Goal: Download file/media

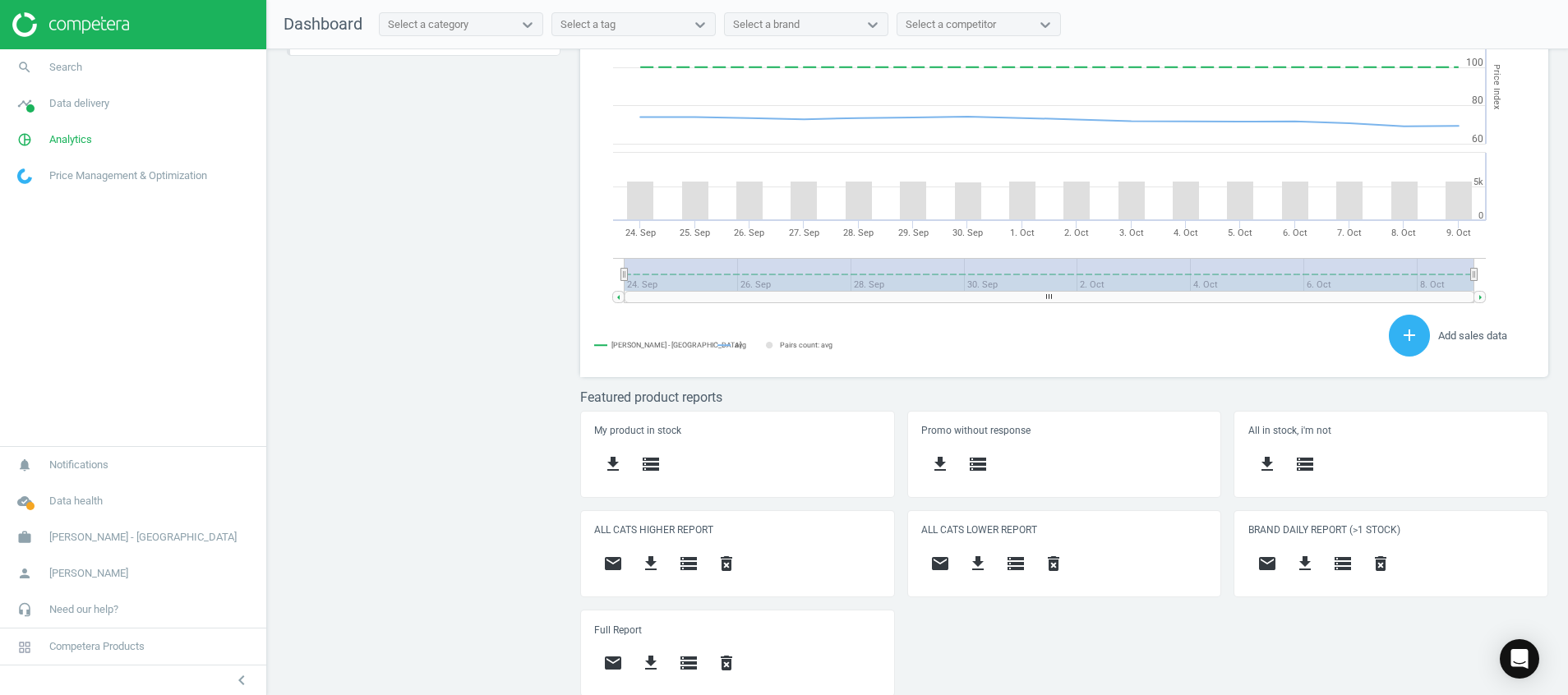
scroll to position [450, 0]
click at [10, 104] on icon "timeline" at bounding box center [25, 104] width 31 height 31
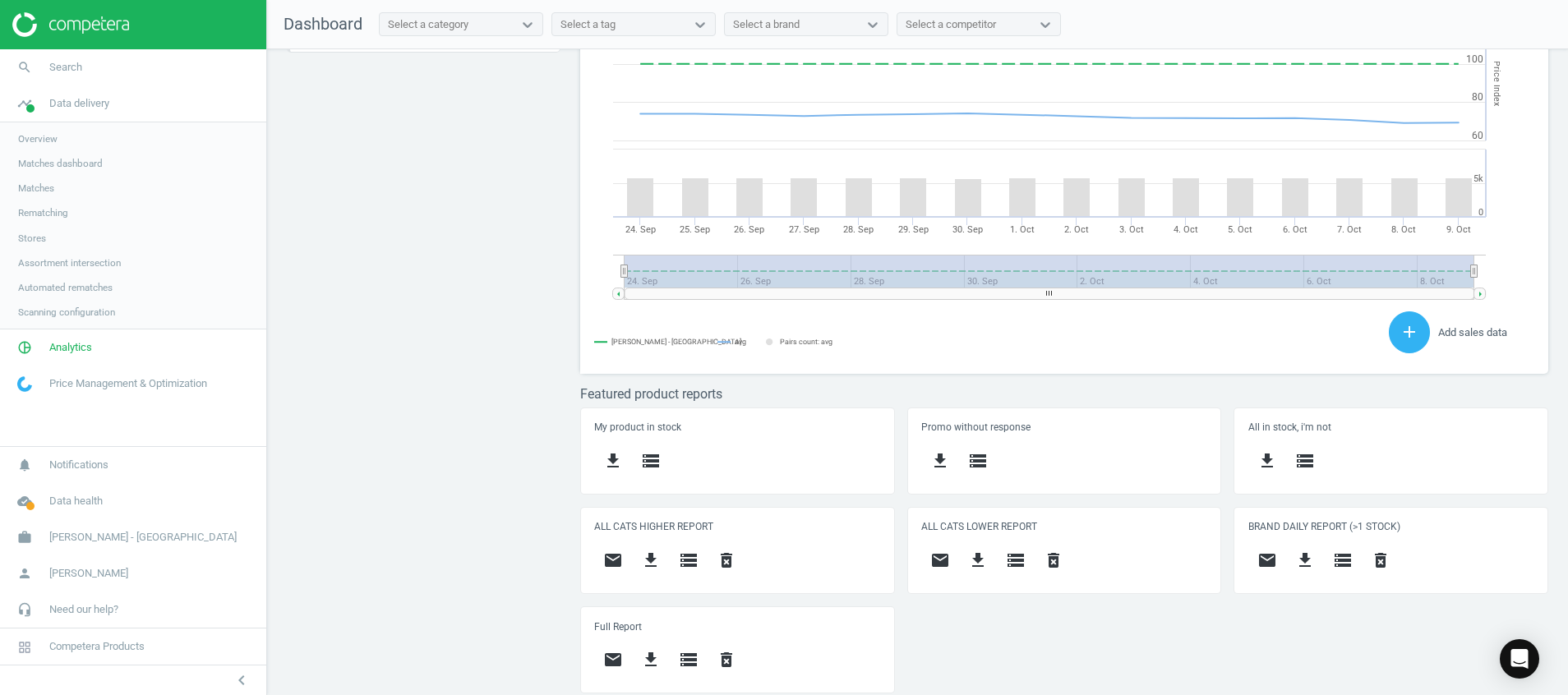
click at [33, 227] on link "Stores" at bounding box center [133, 238] width 266 height 25
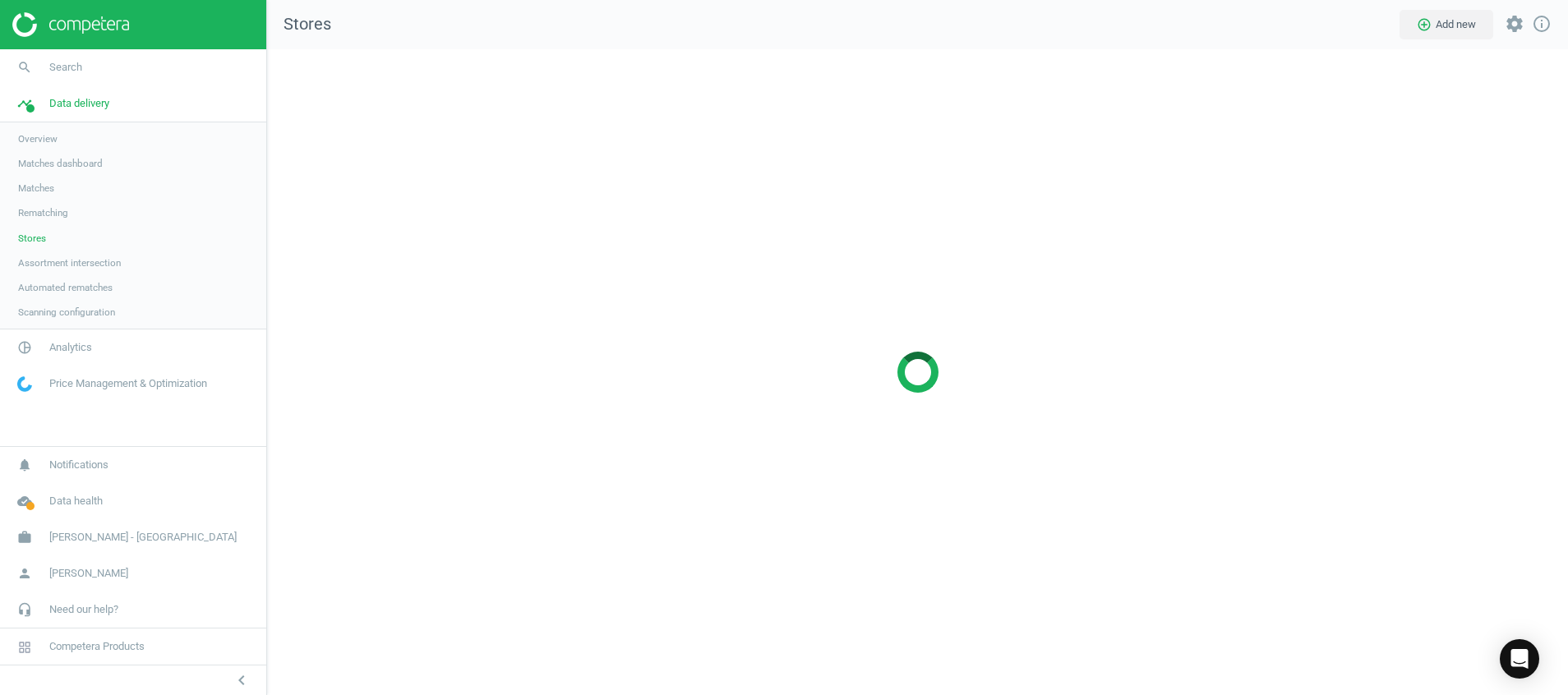
scroll to position [684, 1339]
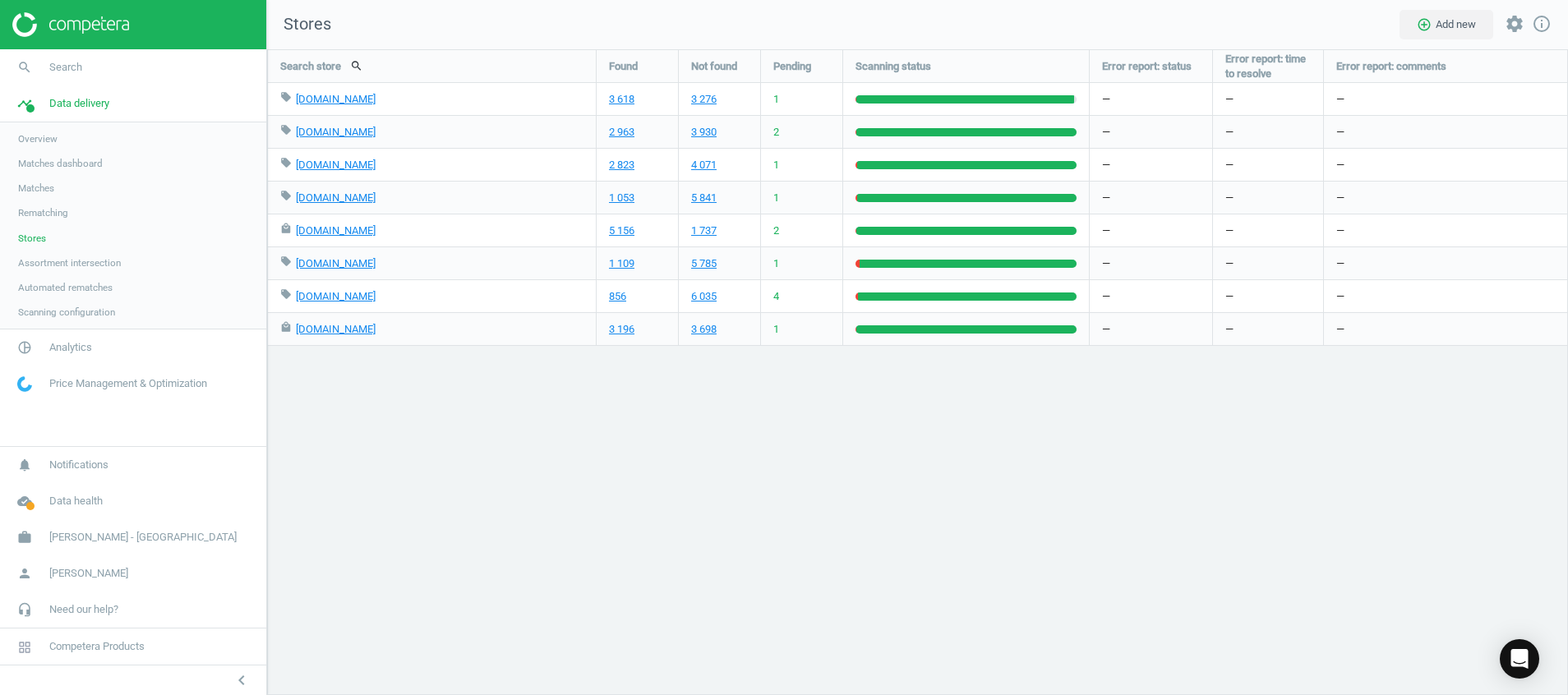
click at [106, 24] on img at bounding box center [70, 24] width 116 height 25
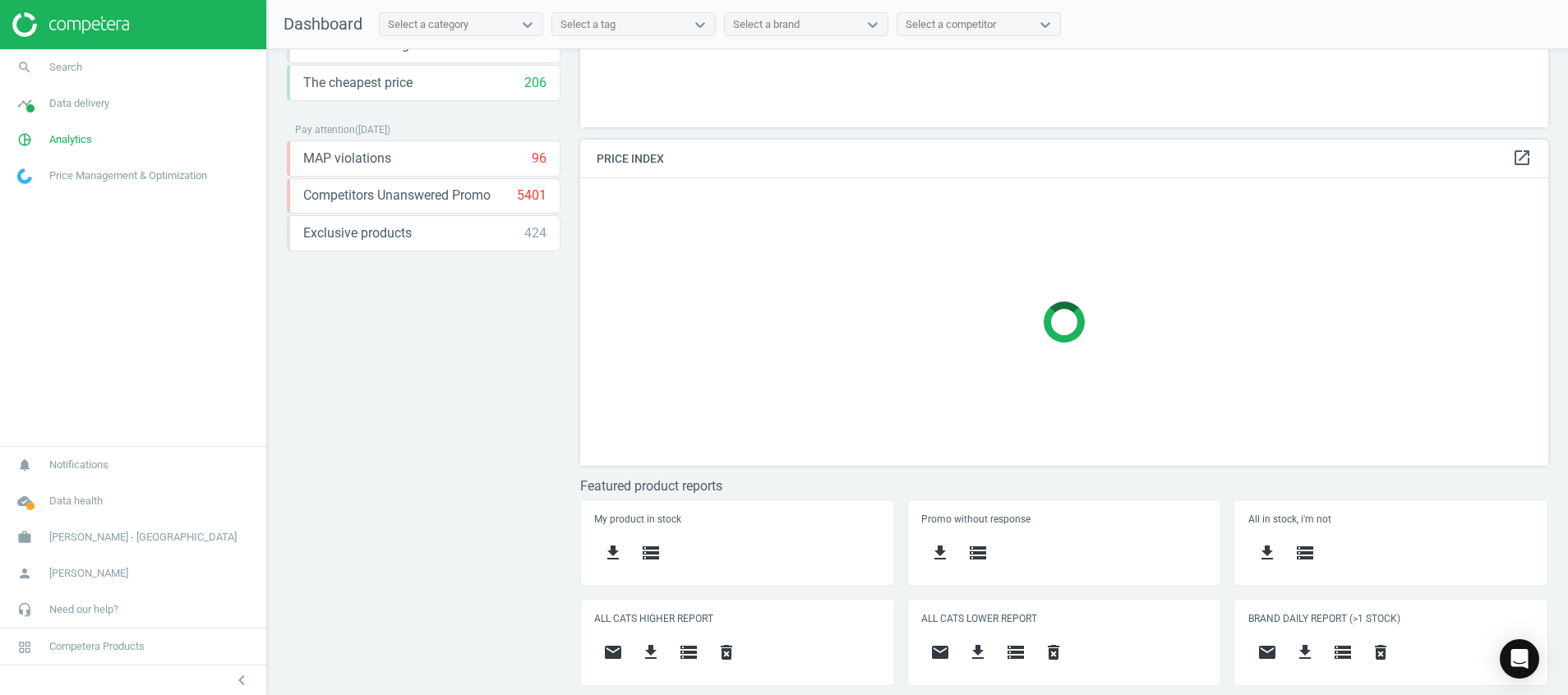
scroll to position [343, 0]
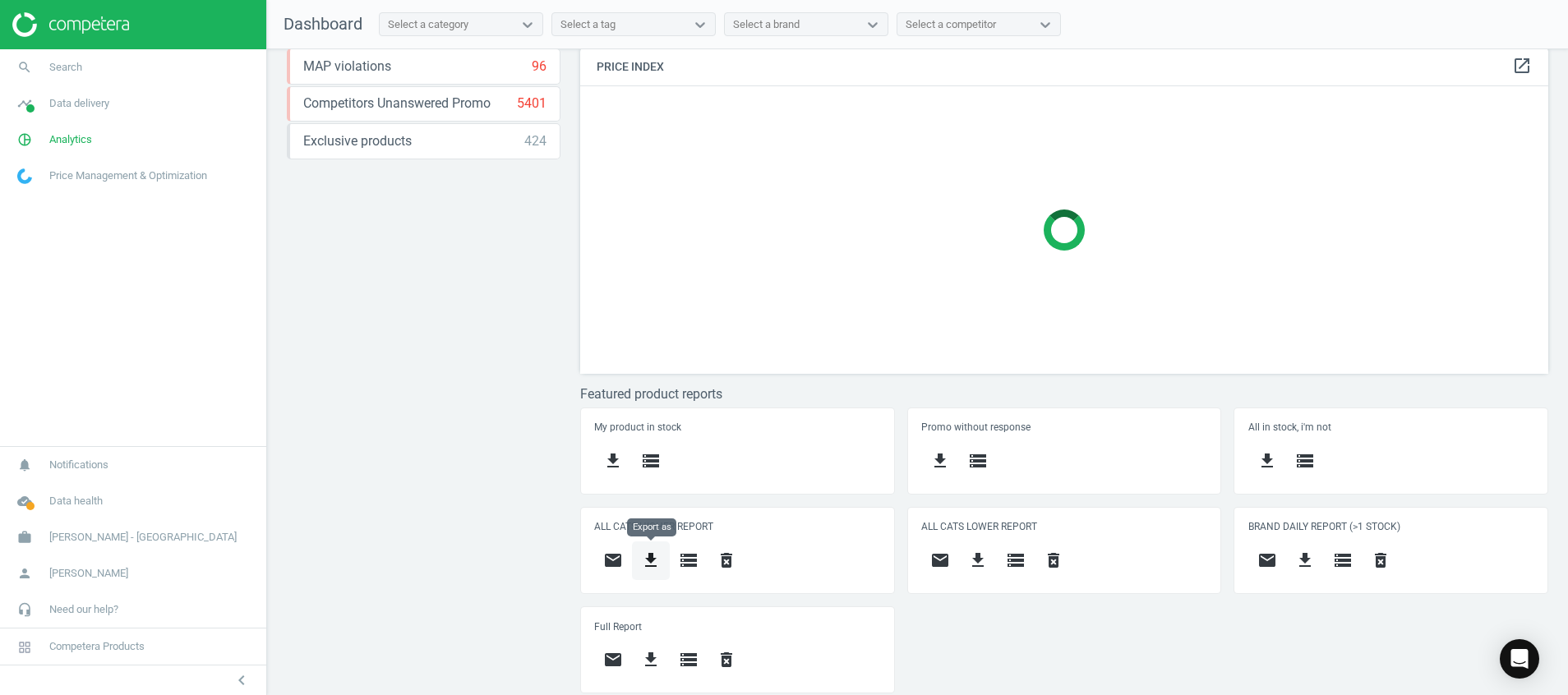
click at [644, 557] on icon "get_app" at bounding box center [650, 560] width 20 height 20
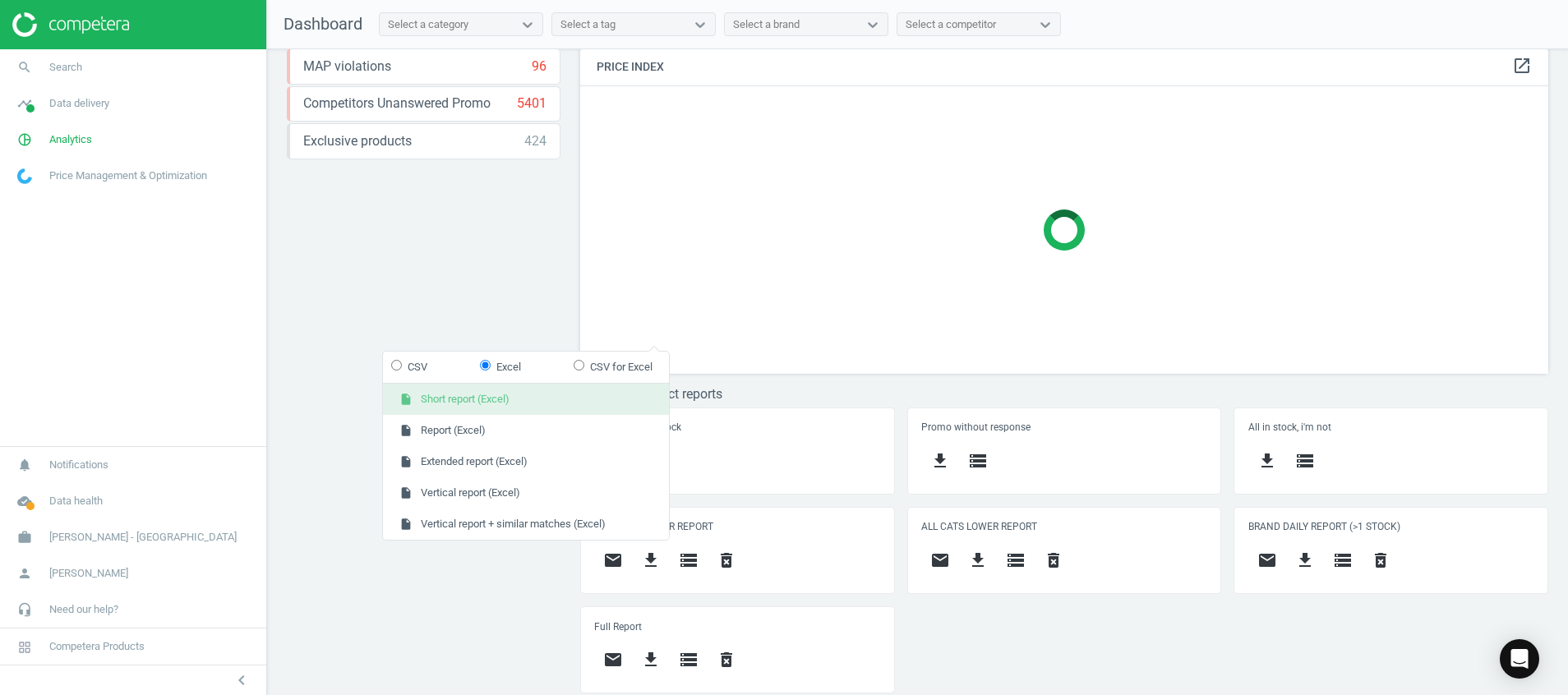
click at [537, 407] on button "insert_drive_file Short report (Excel)" at bounding box center [526, 399] width 286 height 31
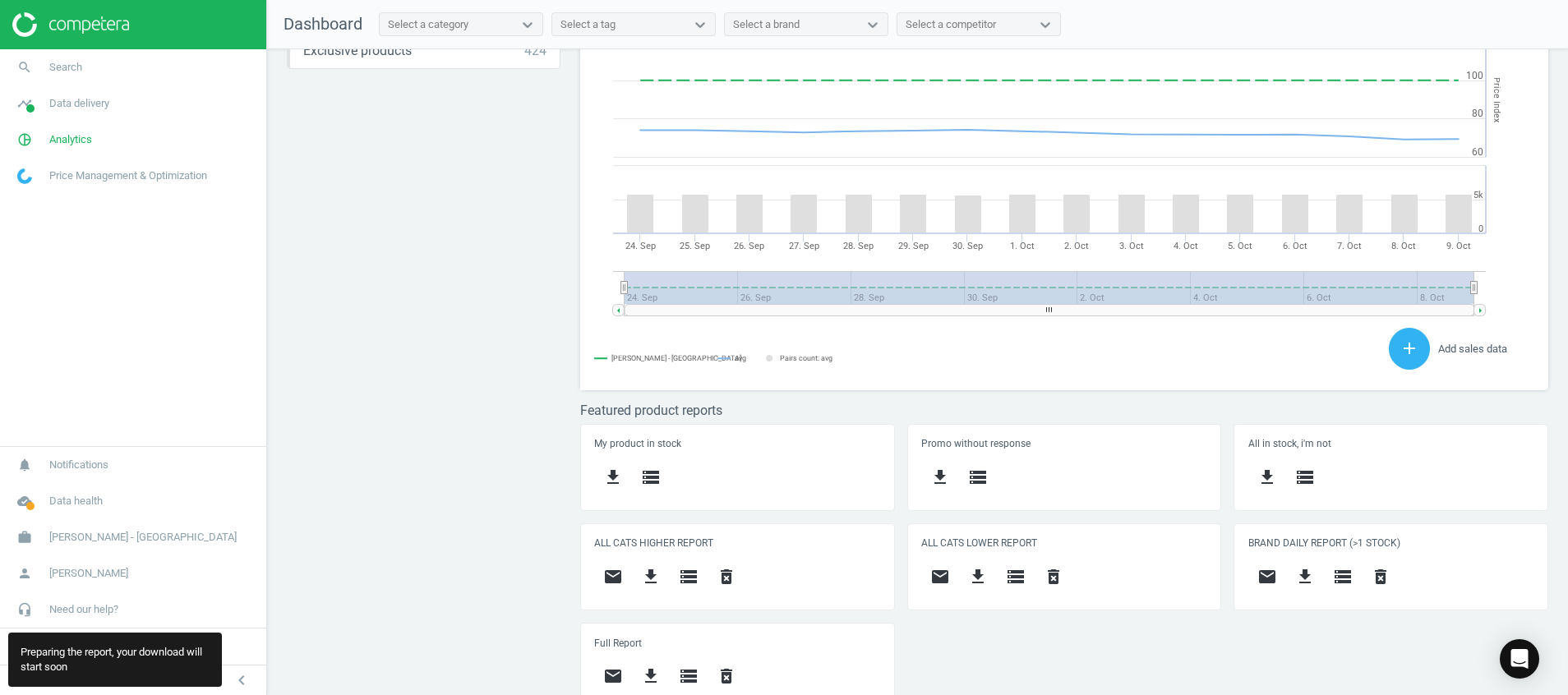
scroll to position [364, 987]
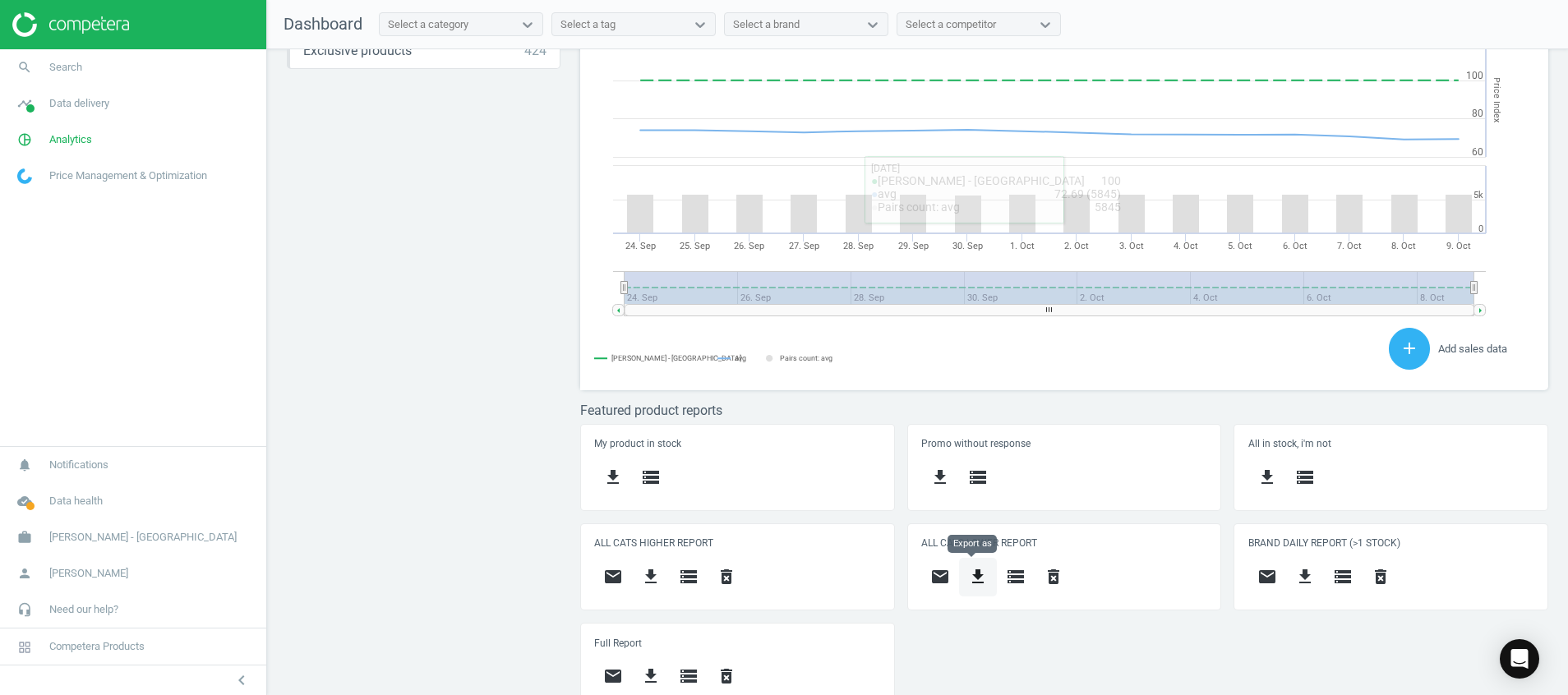
click at [976, 567] on icon "get_app" at bounding box center [977, 576] width 20 height 20
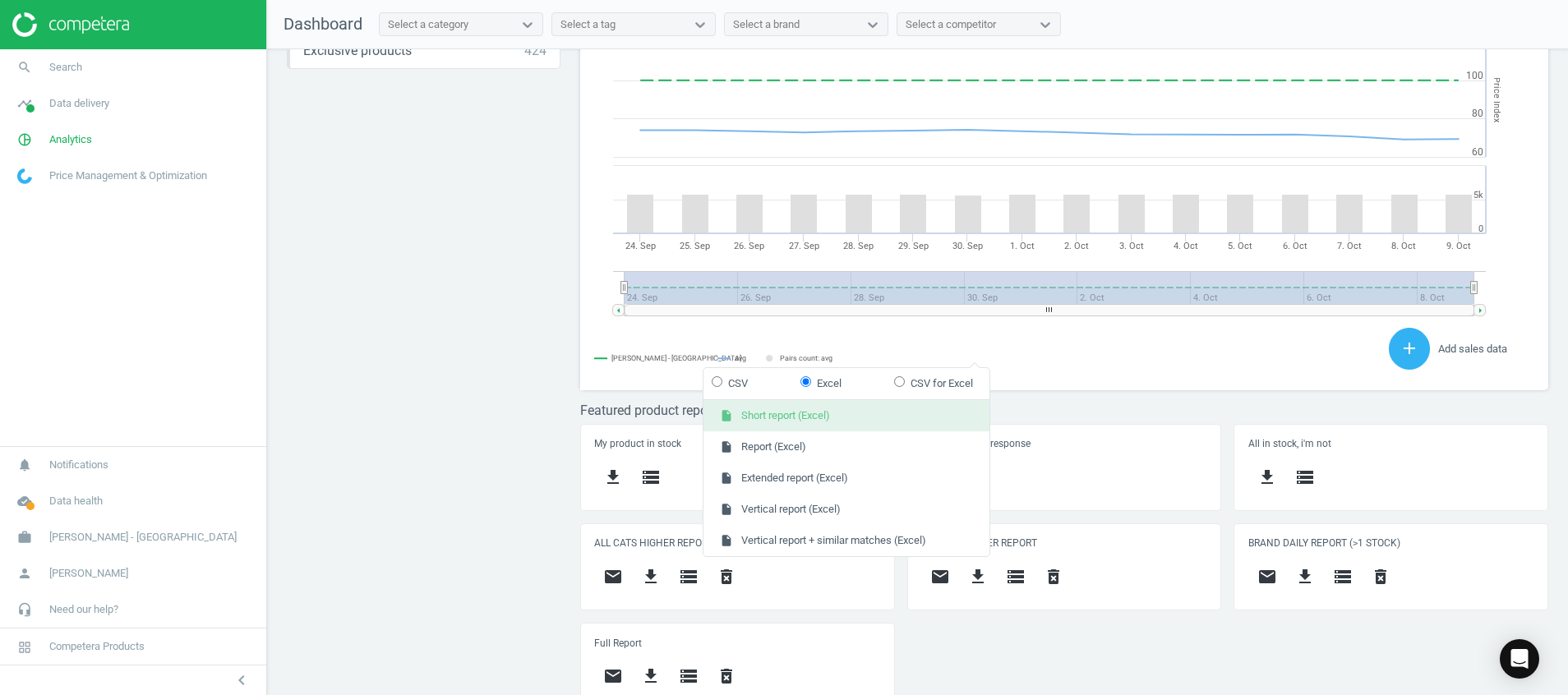
click at [893, 408] on button "insert_drive_file Short report (Excel)" at bounding box center [846, 415] width 286 height 31
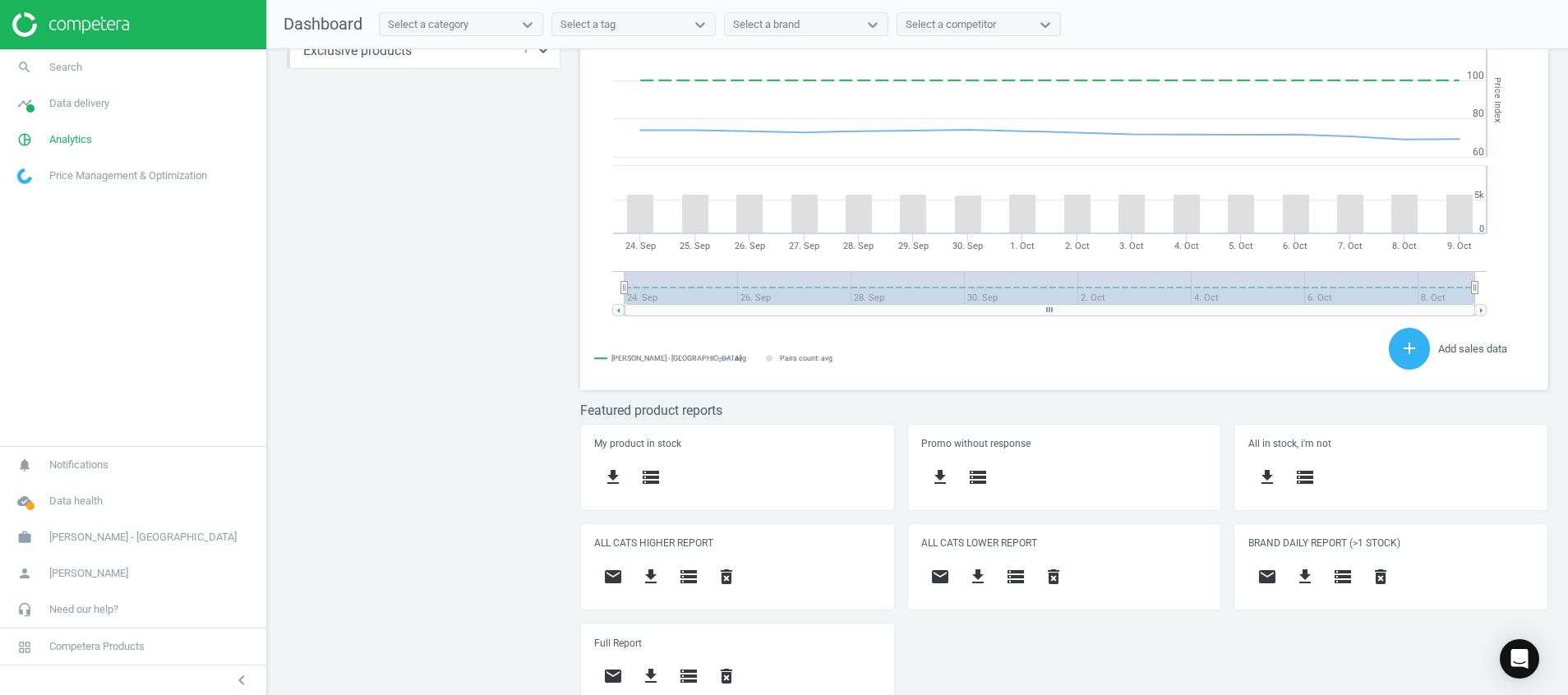
scroll to position [416, 987]
